Goal: Information Seeking & Learning: Learn about a topic

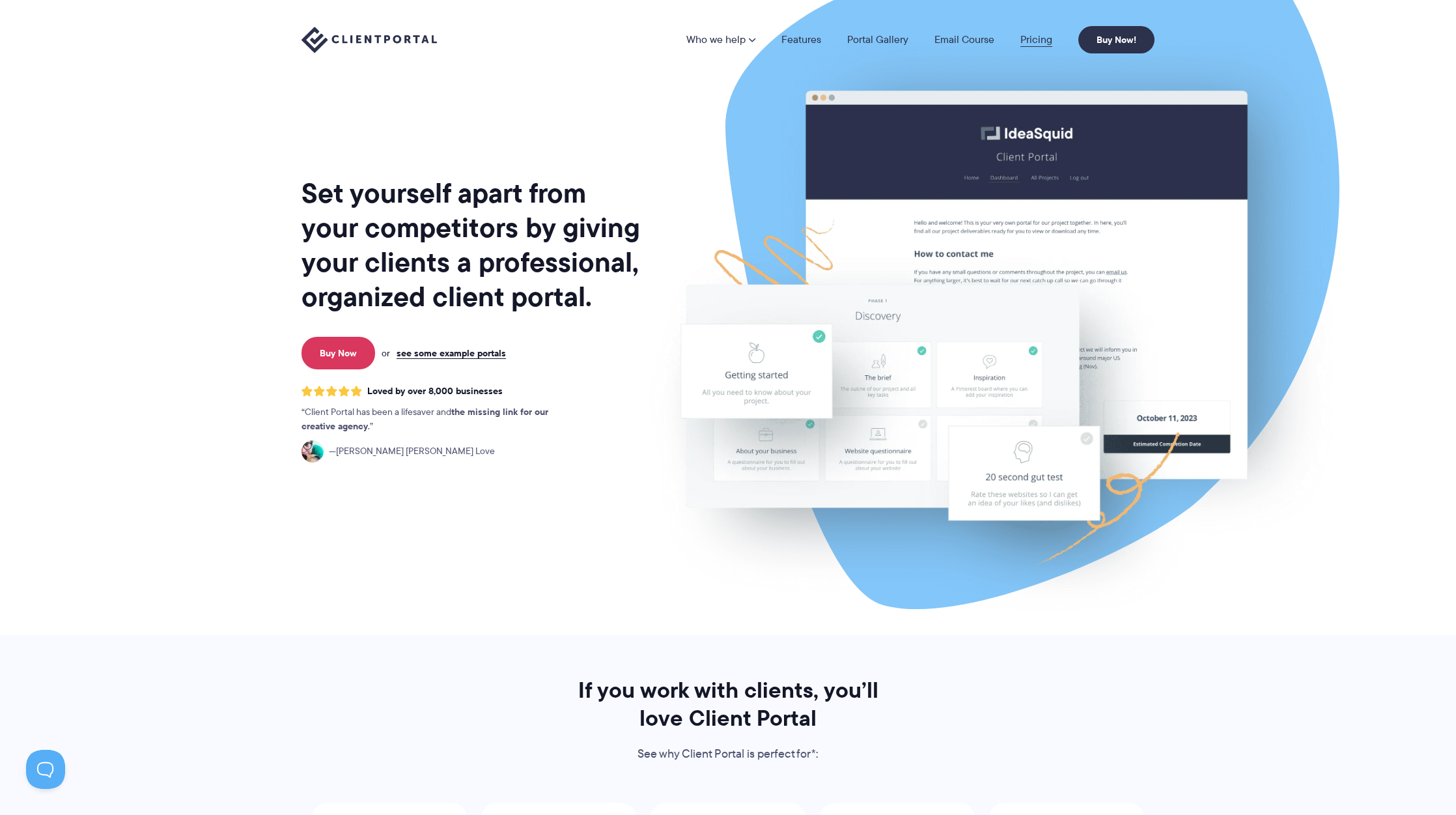
click at [1040, 38] on link "Pricing" at bounding box center [1036, 39] width 32 height 10
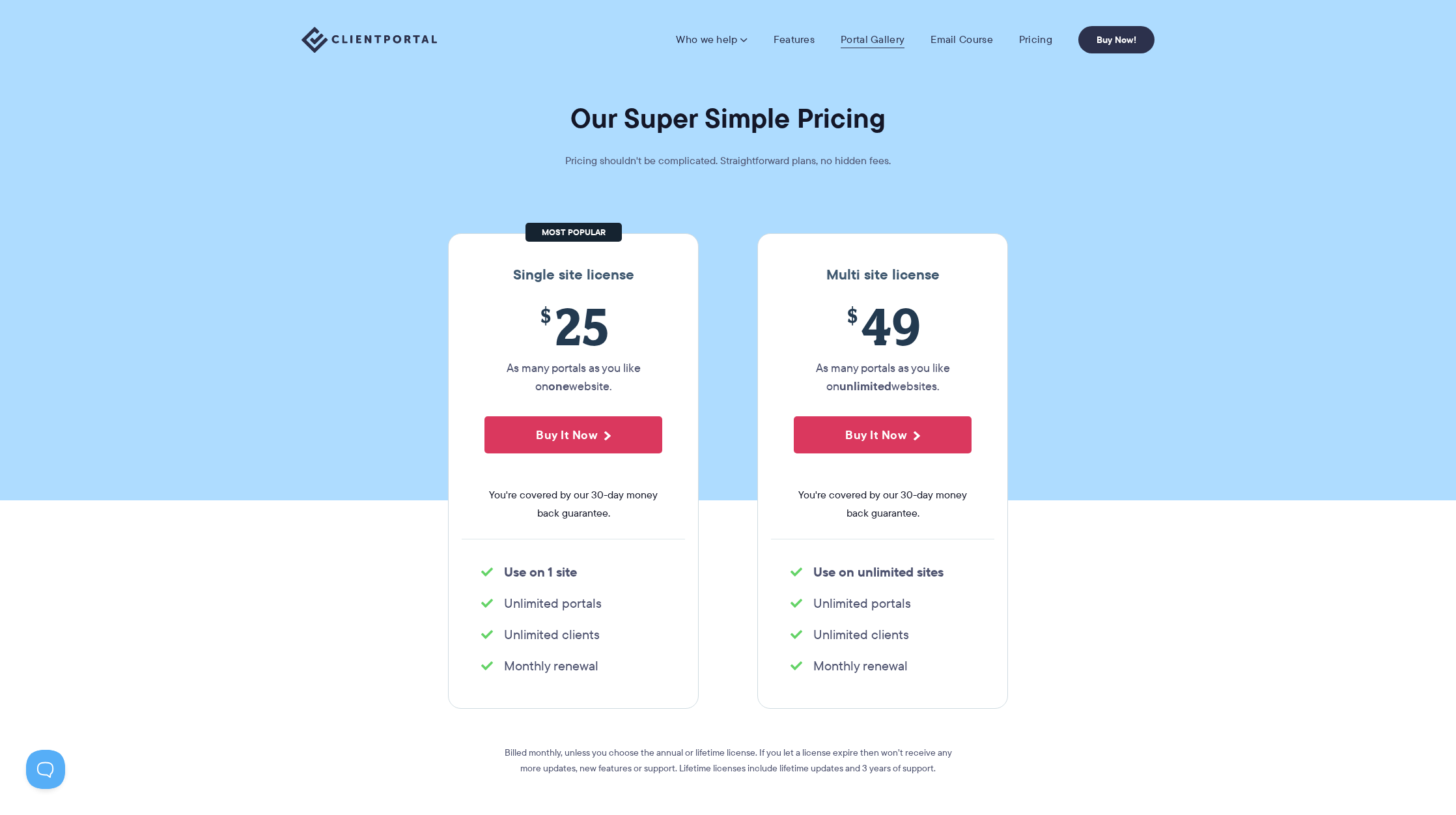
click at [854, 38] on link "Portal Gallery" at bounding box center [872, 39] width 63 height 13
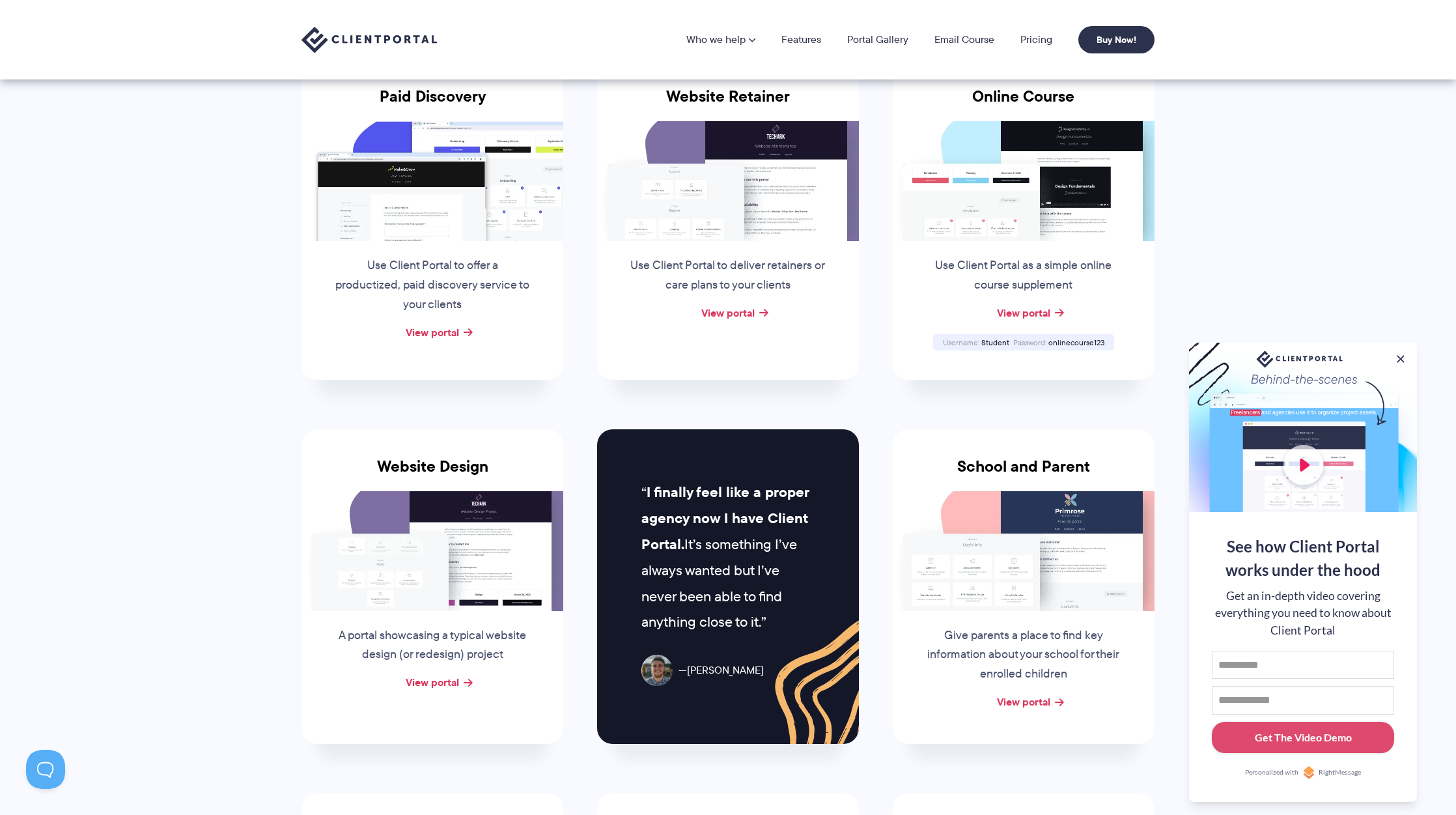
scroll to position [238, 0]
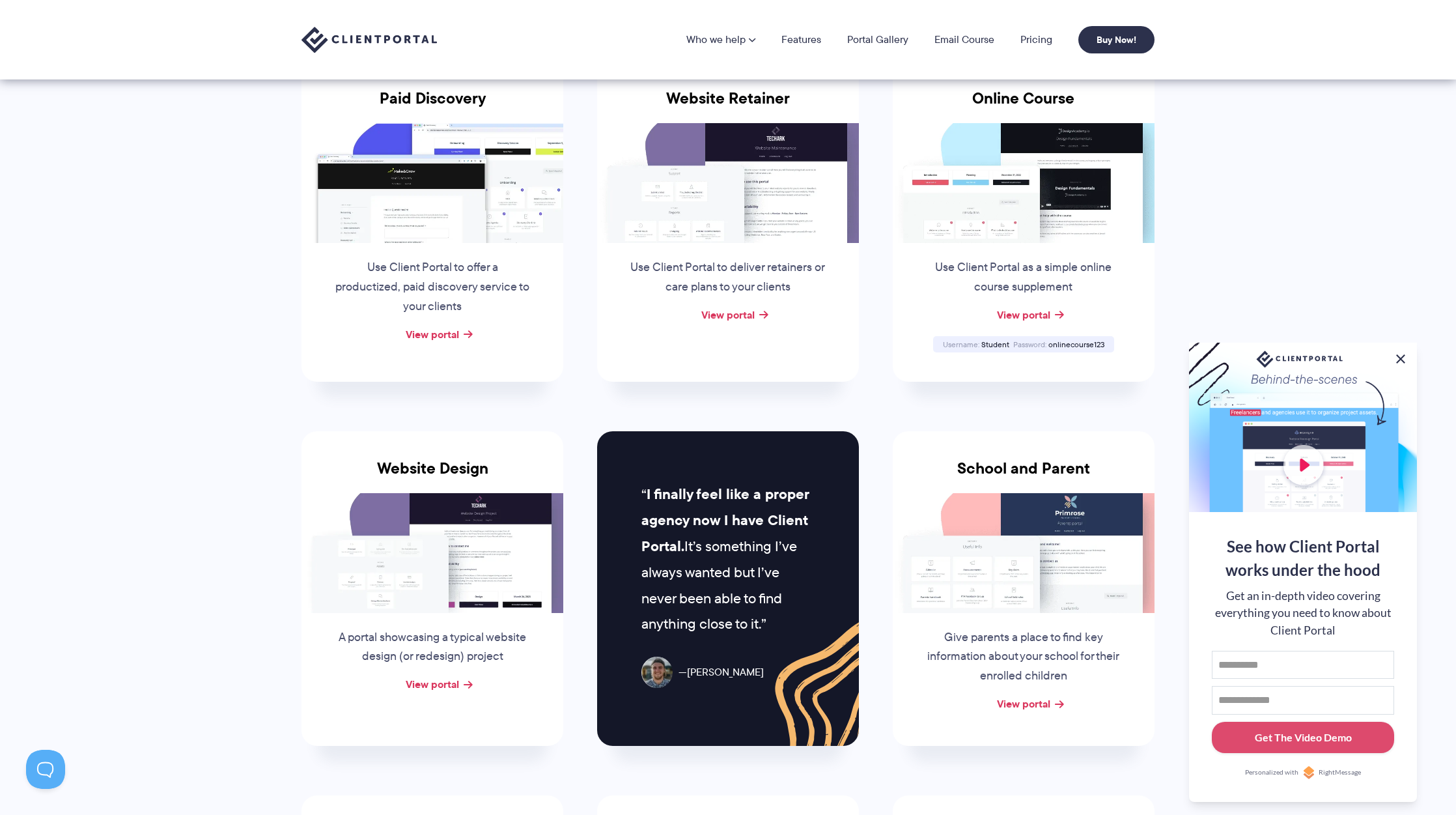
click at [1405, 357] on button at bounding box center [1400, 358] width 15 height 15
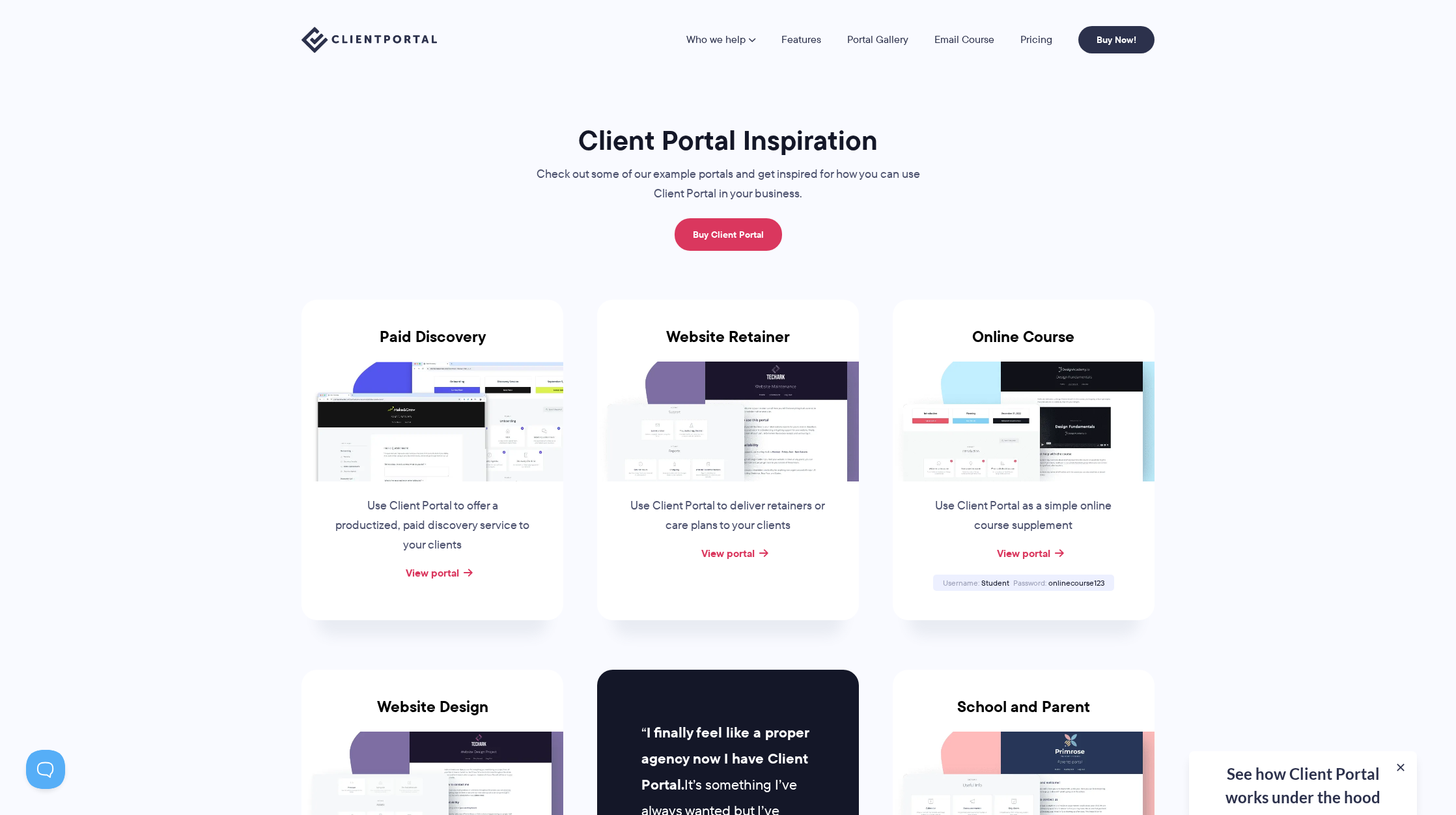
scroll to position [0, 0]
click at [981, 38] on link "Email Course" at bounding box center [964, 39] width 60 height 10
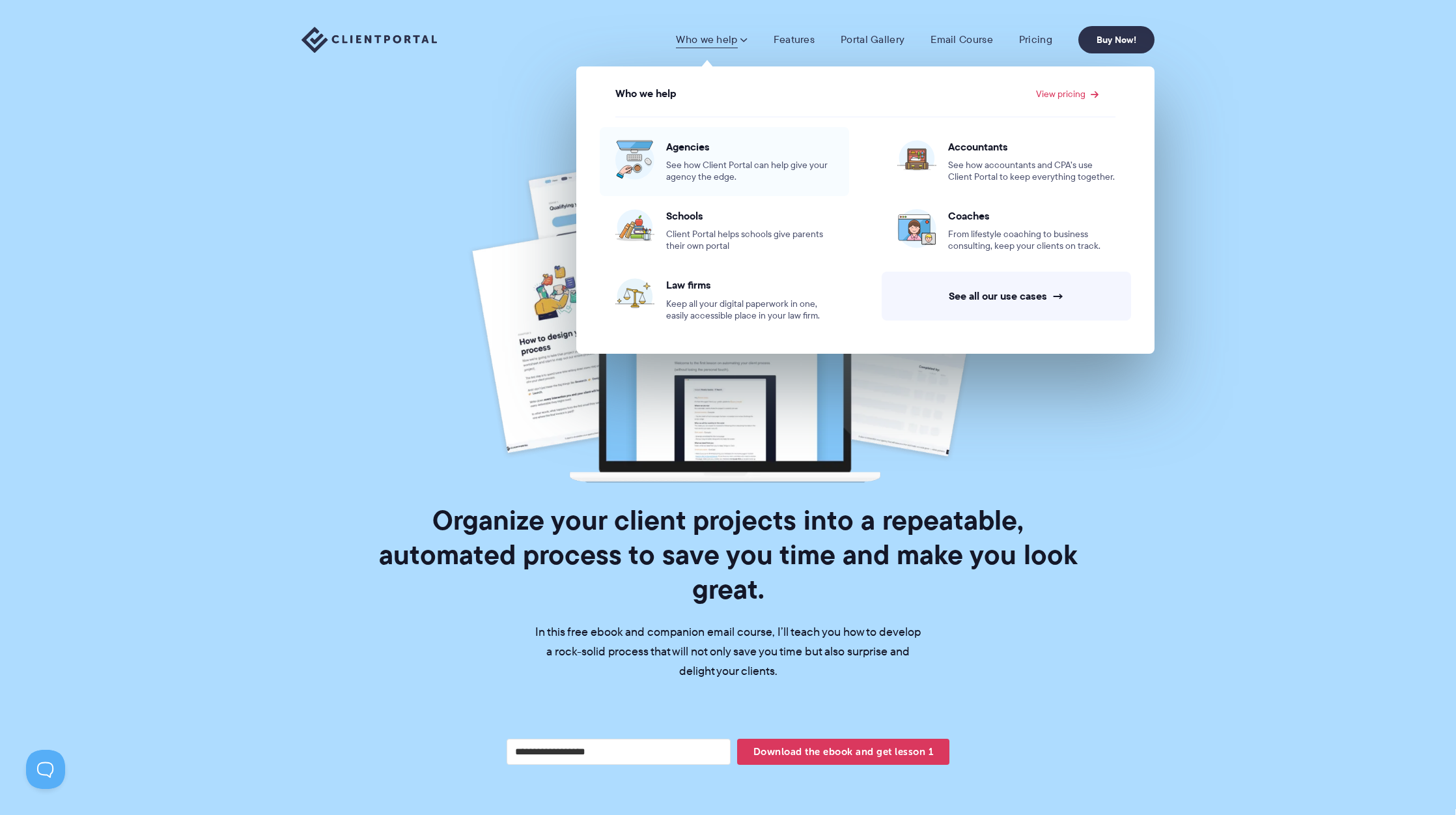
click at [694, 149] on span "Agencies" at bounding box center [750, 146] width 167 height 13
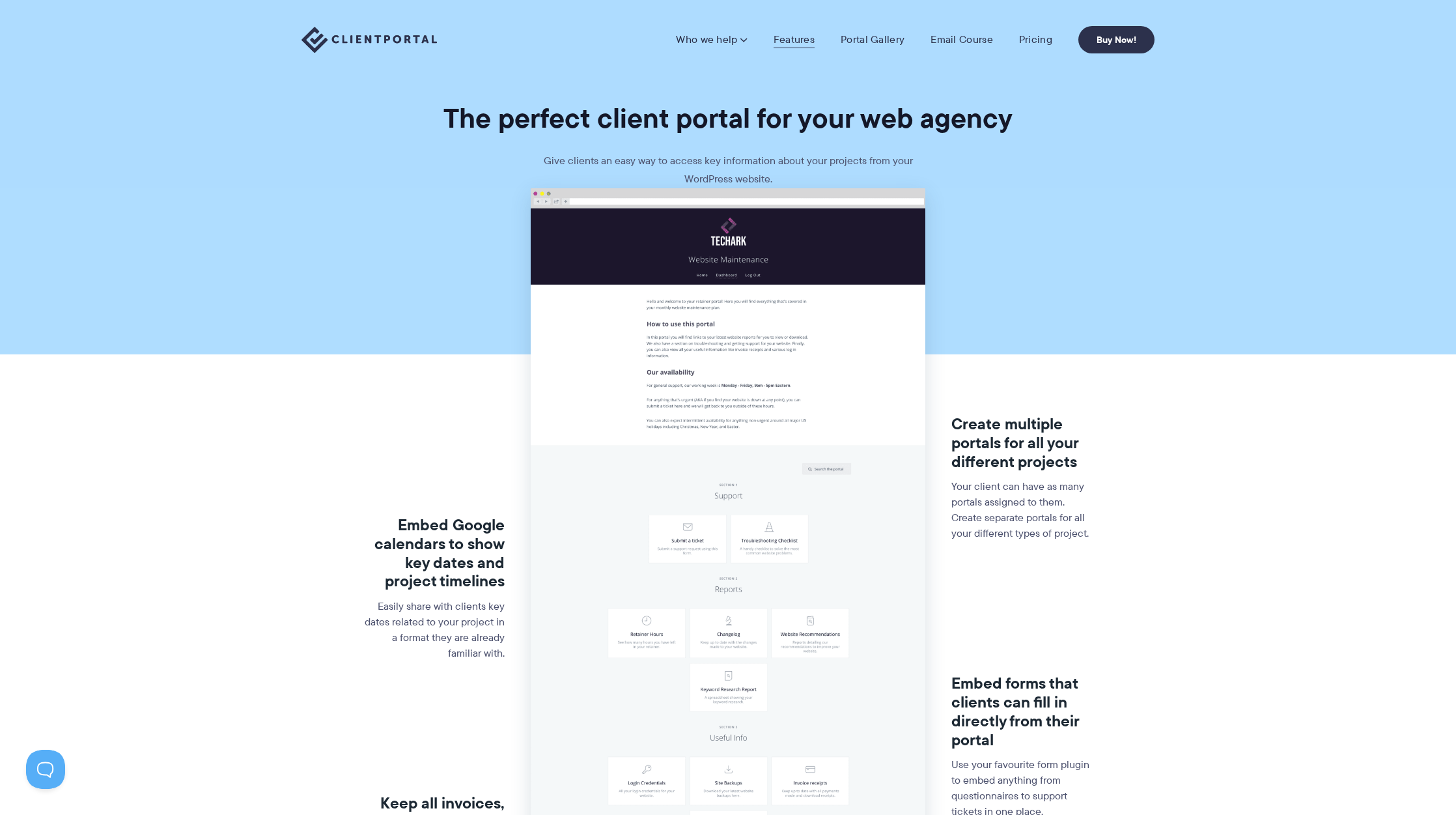
click at [791, 42] on link "Features" at bounding box center [794, 39] width 41 height 13
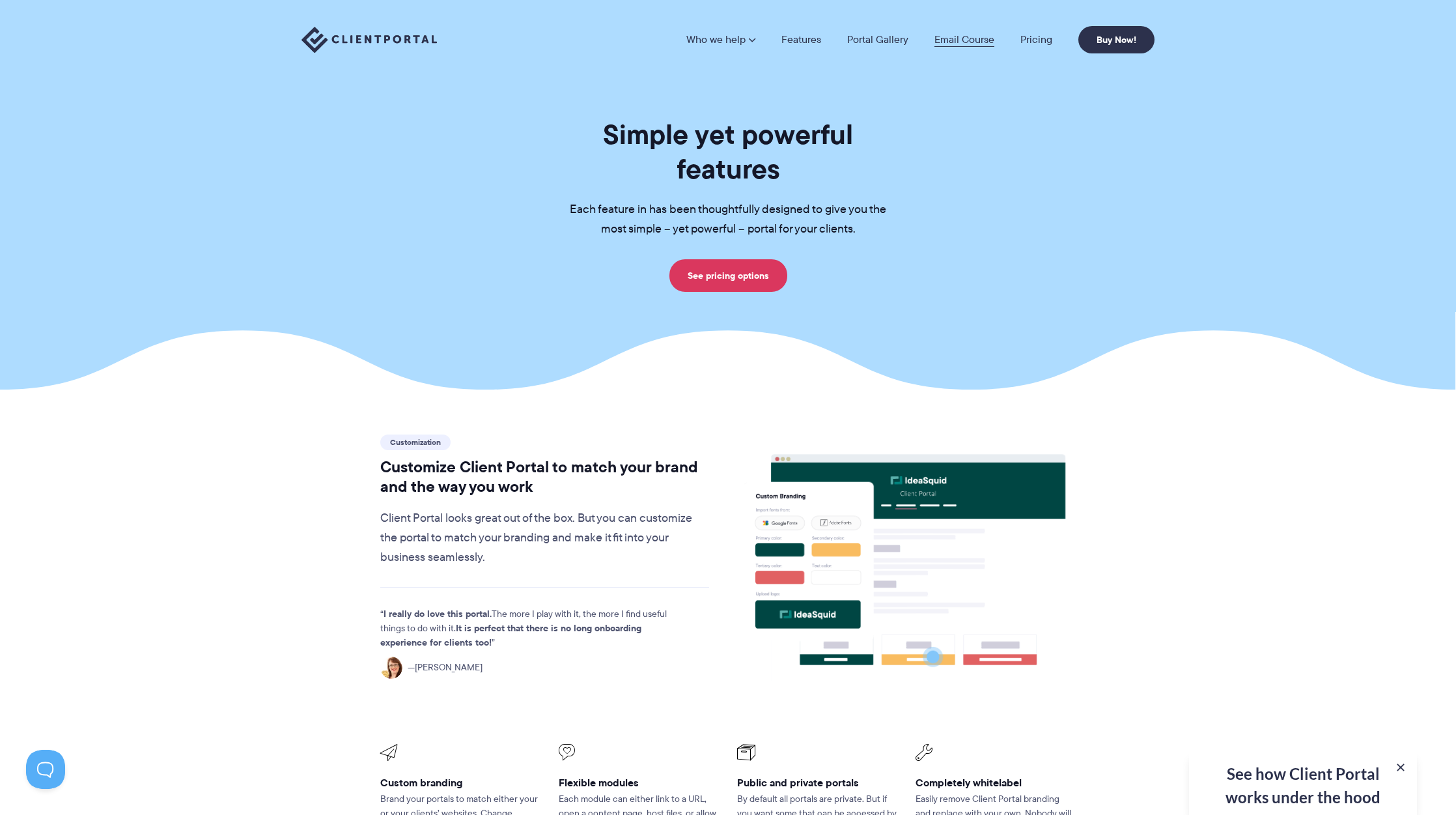
click at [966, 43] on link "Email Course" at bounding box center [964, 39] width 60 height 10
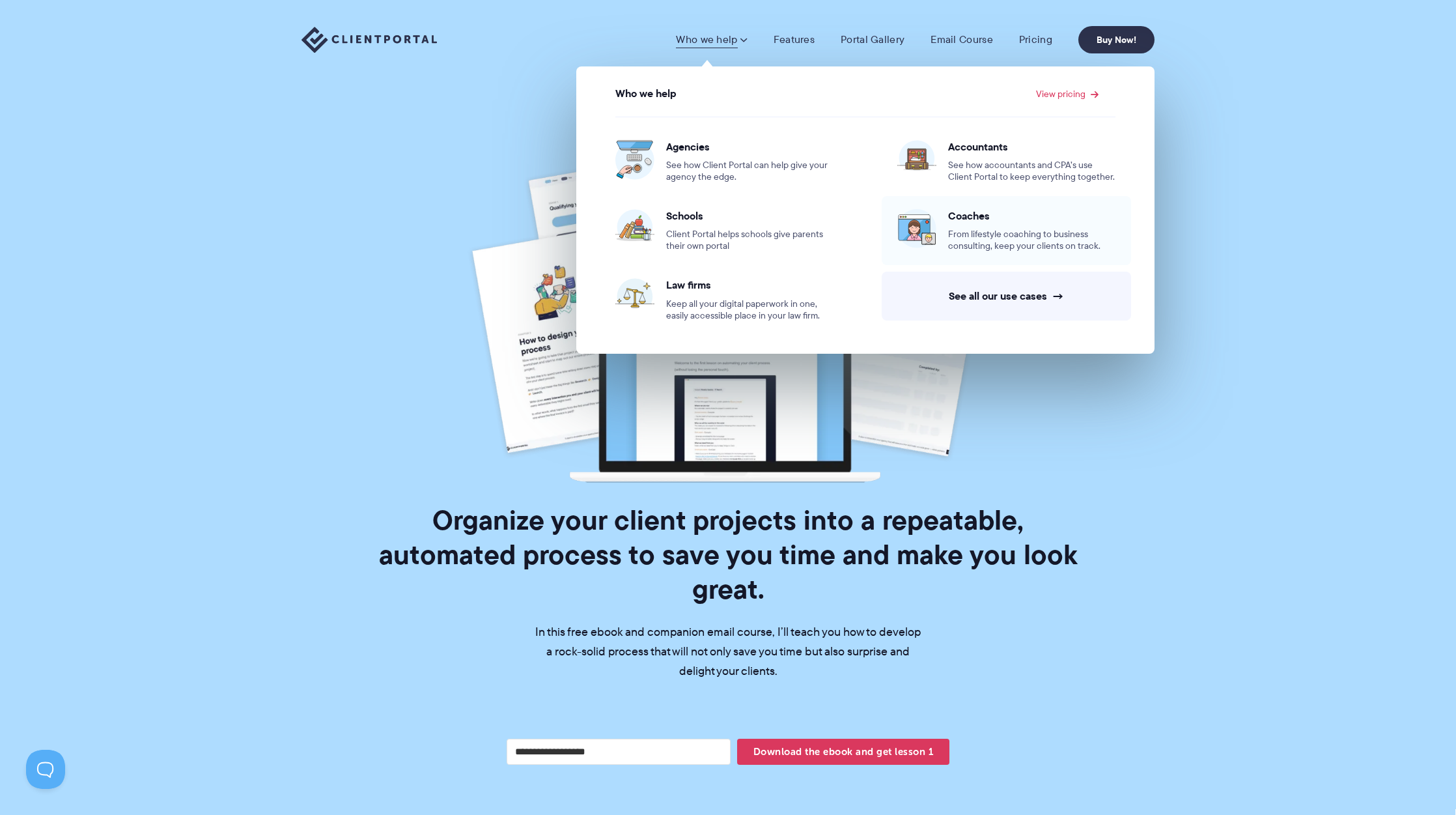
click at [1003, 236] on span "From lifestyle coaching to business consulting, keep your clients on track." at bounding box center [1031, 240] width 167 height 23
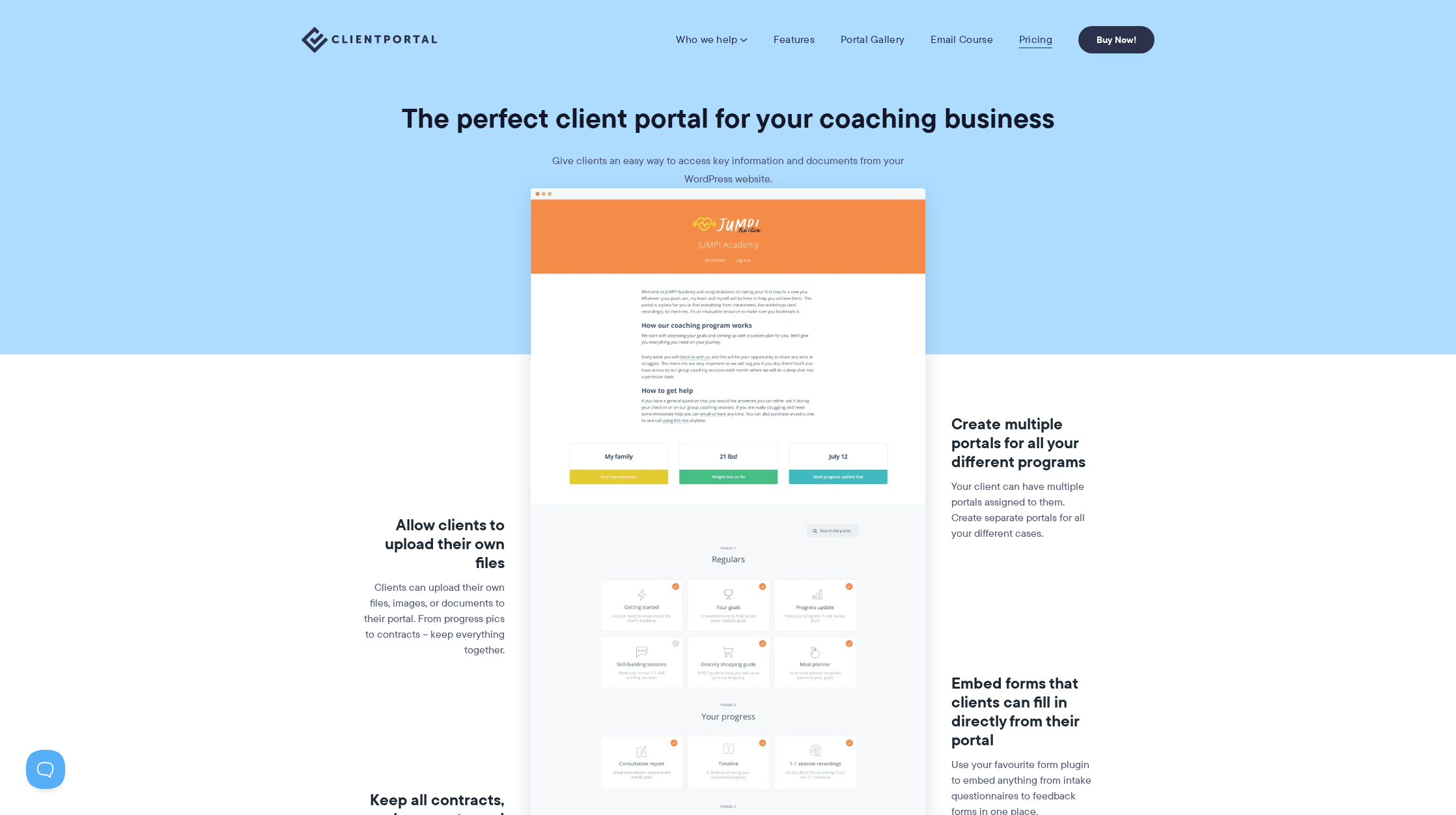
click at [1033, 40] on link "Pricing" at bounding box center [1035, 39] width 33 height 13
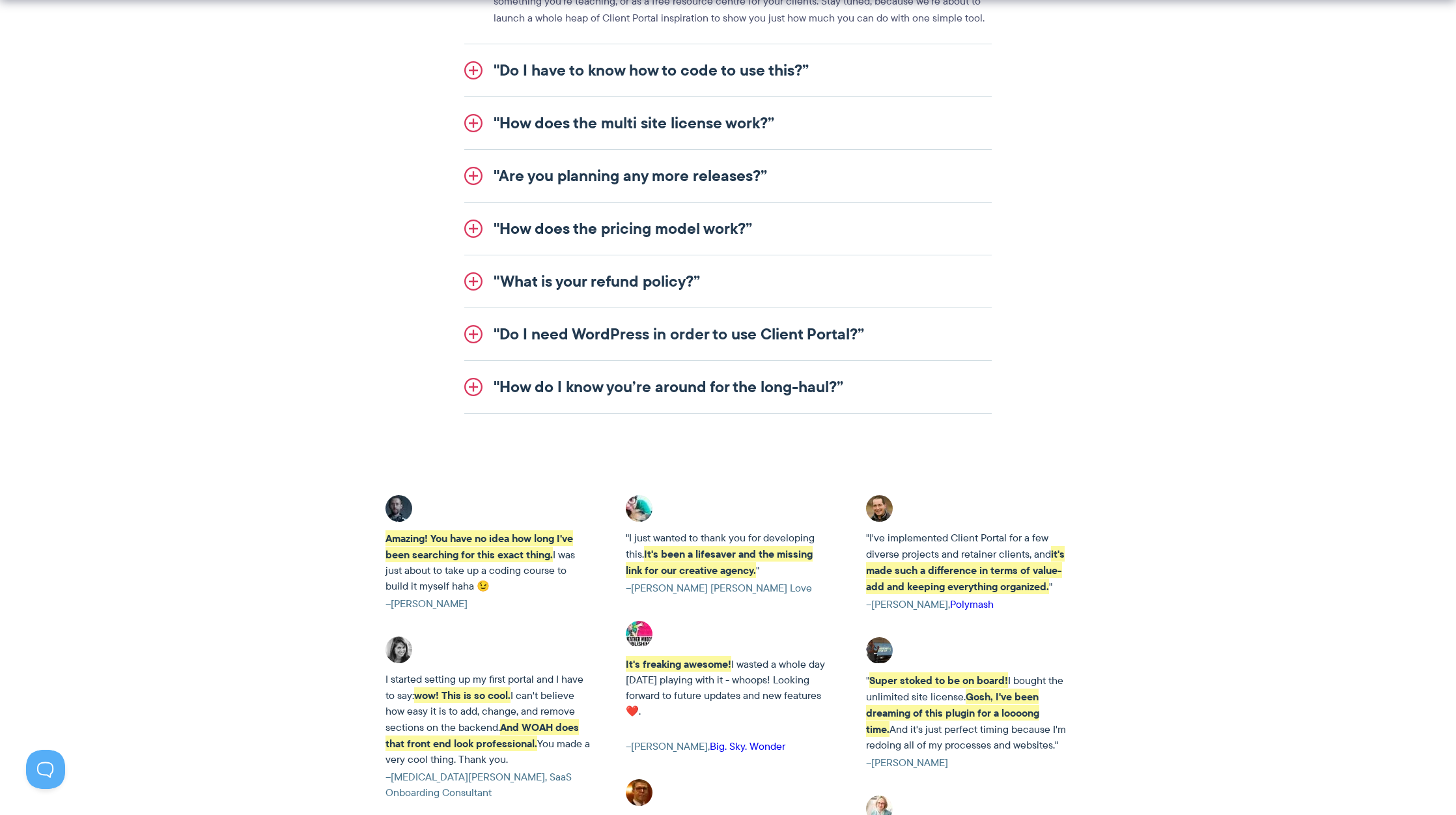
scroll to position [1718, 0]
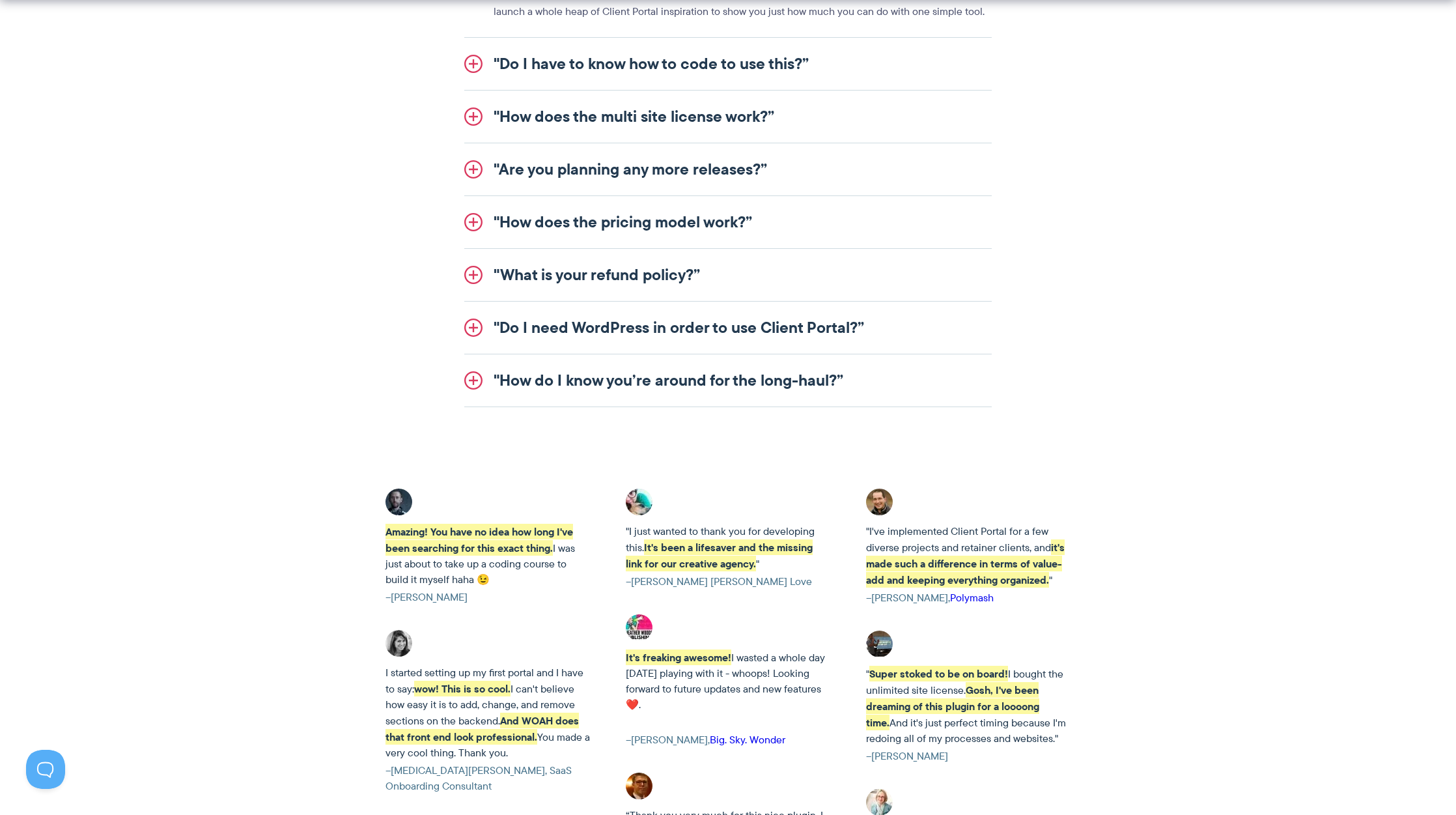
click at [643, 329] on link ""Do I need WordPress in order to use Client Portal?”" at bounding box center [727, 328] width 527 height 52
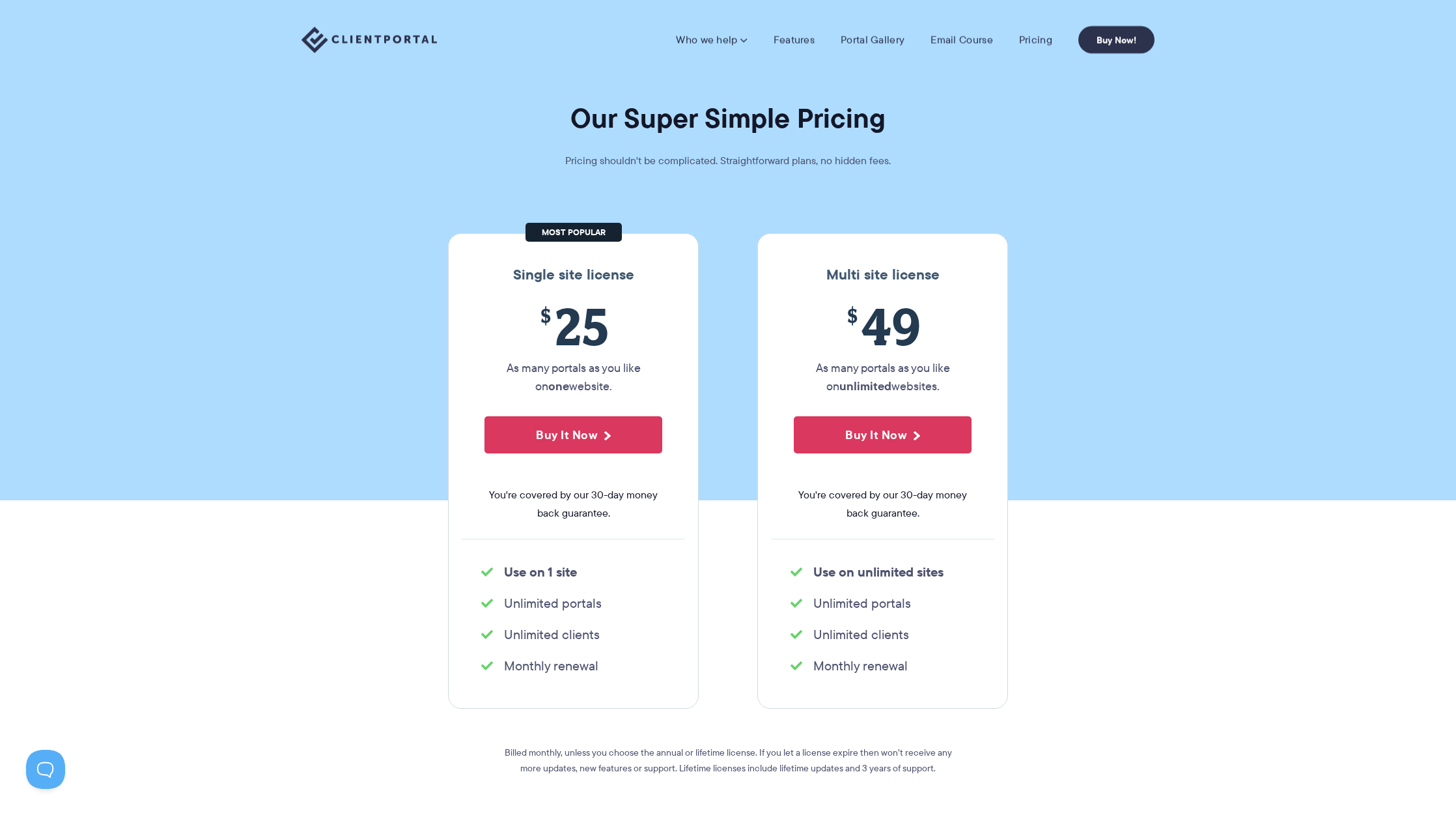
scroll to position [0, 0]
